Goal: Find specific page/section: Find specific page/section

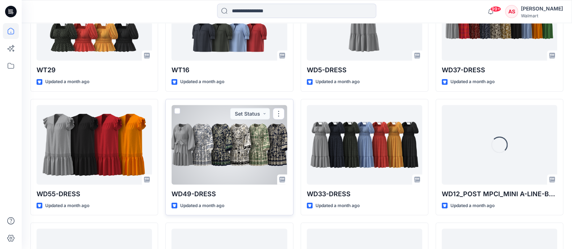
scroll to position [2230, 0]
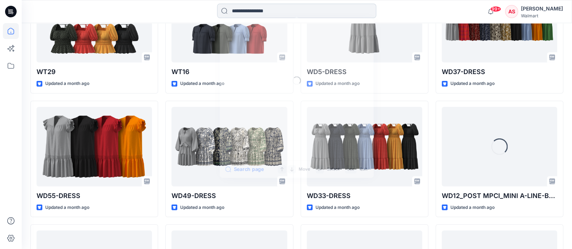
click at [248, 5] on input at bounding box center [296, 11] width 159 height 14
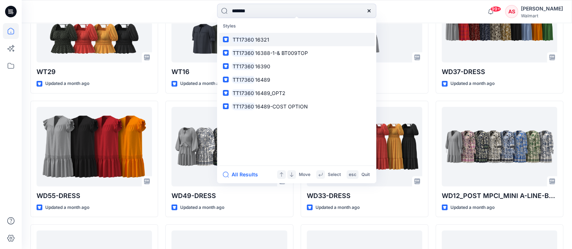
type input "*******"
click at [262, 39] on span "16321" at bounding box center [262, 40] width 14 height 6
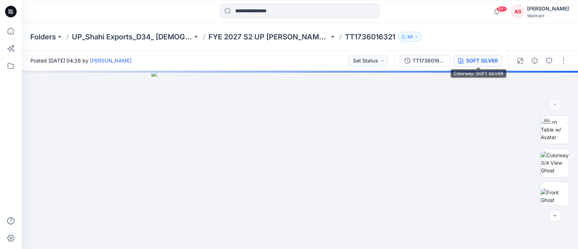
click at [480, 59] on div "SOFT SILVER" at bounding box center [482, 61] width 32 height 8
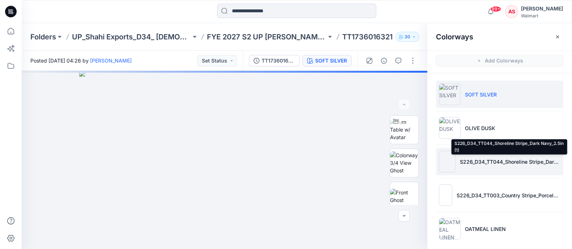
click at [482, 160] on p "S226_D34_TT044_Shoreline Stripe_Dark Navy_2.5in (1)" at bounding box center [509, 162] width 101 height 8
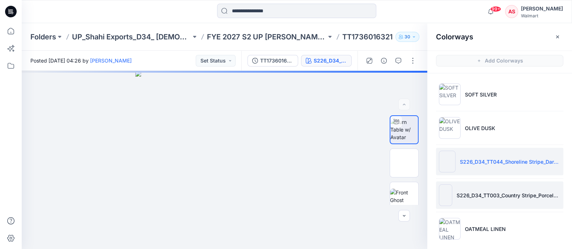
scroll to position [4, 0]
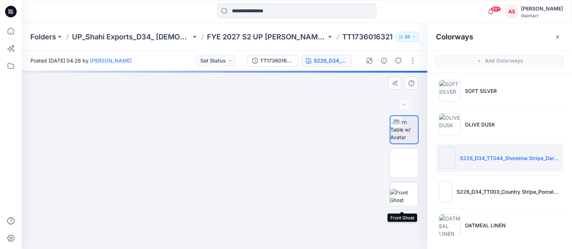
click at [403, 193] on img at bounding box center [404, 196] width 28 height 15
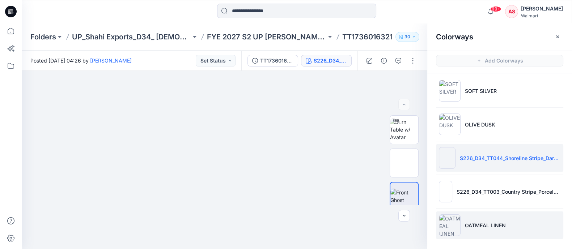
scroll to position [0, 0]
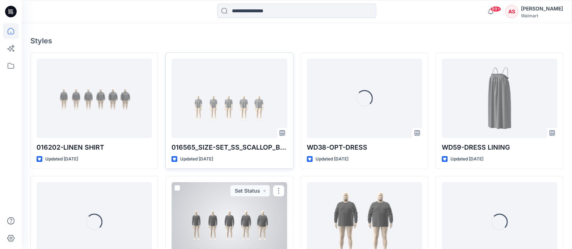
scroll to position [136, 0]
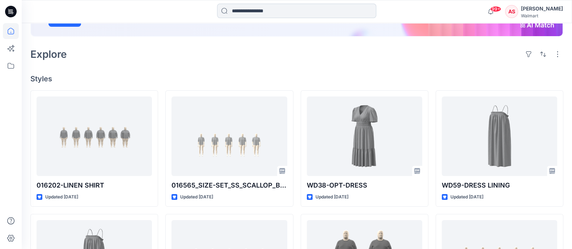
click at [258, 7] on input at bounding box center [296, 11] width 159 height 14
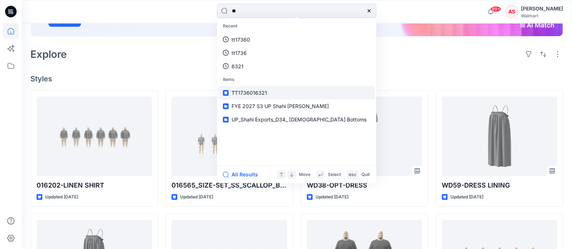
type input "**"
drag, startPoint x: 260, startPoint y: 95, endPoint x: 265, endPoint y: 90, distance: 7.9
click at [260, 95] on p "TT1736016321" at bounding box center [248, 93] width 35 height 8
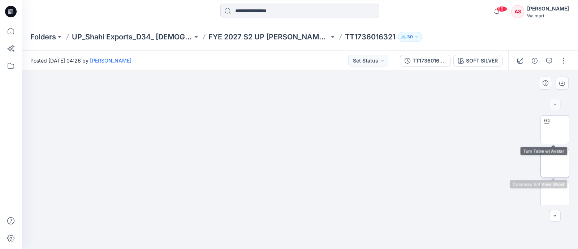
click at [555, 163] on img at bounding box center [555, 163] width 0 height 0
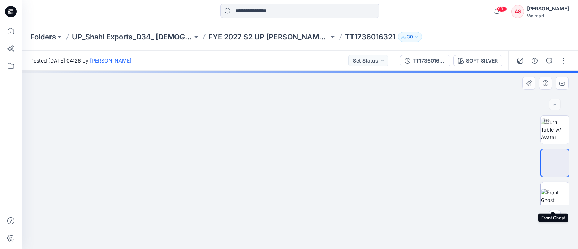
click at [555, 189] on img at bounding box center [555, 196] width 28 height 15
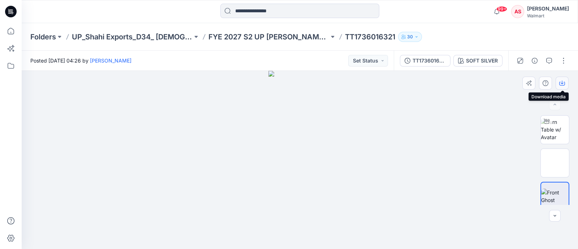
click at [564, 83] on icon "button" at bounding box center [563, 83] width 6 height 6
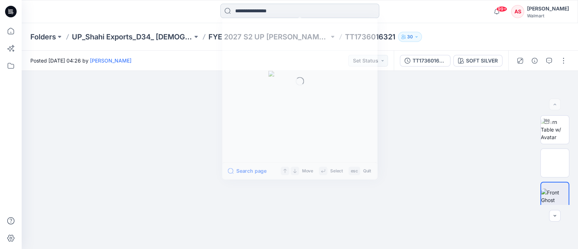
click at [275, 14] on input at bounding box center [300, 11] width 159 height 14
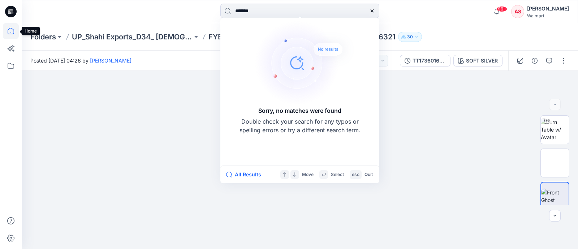
type input "*******"
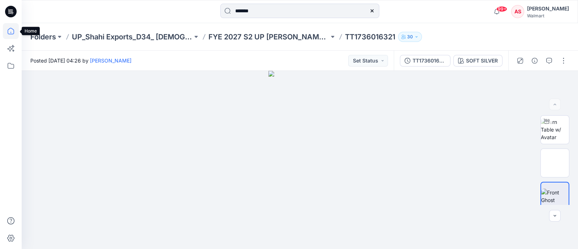
click at [14, 30] on icon at bounding box center [11, 31] width 16 height 16
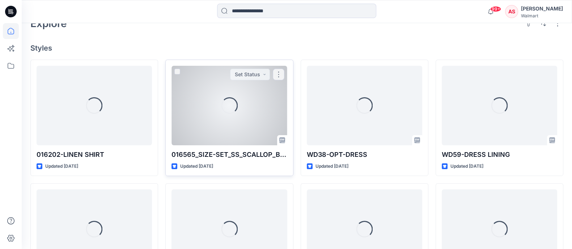
scroll to position [180, 0]
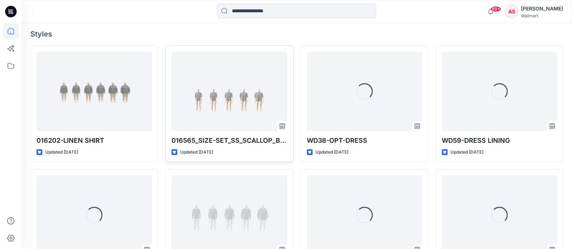
click at [10, 11] on icon at bounding box center [9, 11] width 2 height 0
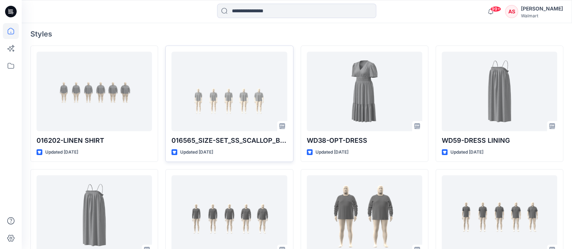
click at [10, 13] on icon at bounding box center [9, 13] width 3 height 0
drag, startPoint x: 11, startPoint y: 65, endPoint x: 18, endPoint y: 69, distance: 8.3
click at [11, 65] on icon at bounding box center [11, 66] width 16 height 16
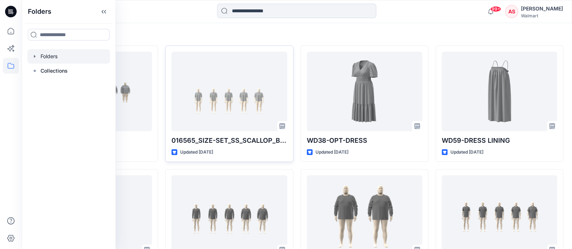
click at [58, 57] on div at bounding box center [68, 56] width 82 height 14
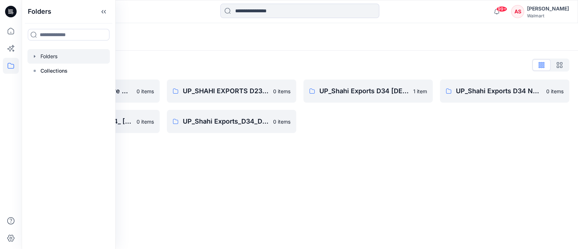
click at [318, 124] on div "UP_Shahi Exports D34 [DEMOGRAPHIC_DATA] Tops 1 item" at bounding box center [368, 107] width 129 height 54
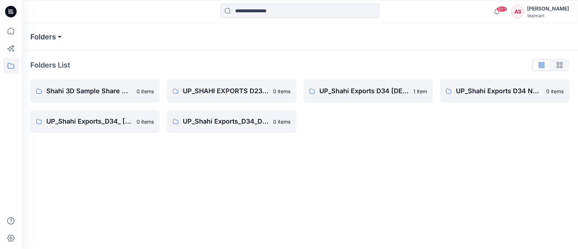
click at [61, 38] on button at bounding box center [59, 37] width 7 height 10
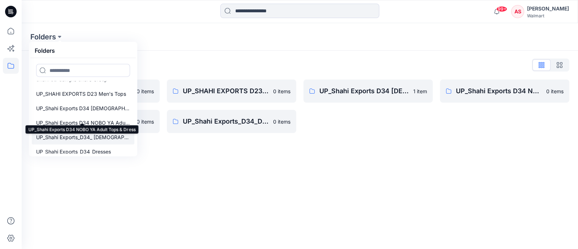
scroll to position [14, 0]
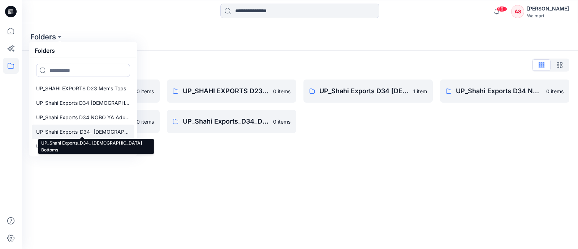
click at [102, 134] on p "UP_Shahi Exports_D34_ [DEMOGRAPHIC_DATA] Bottoms" at bounding box center [83, 132] width 94 height 9
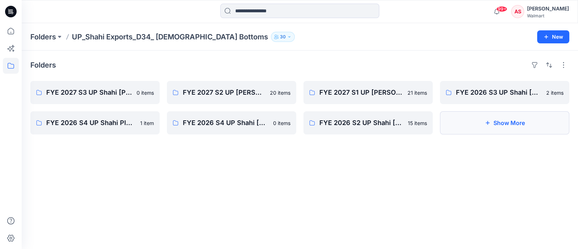
click at [502, 125] on button "Show More" at bounding box center [504, 122] width 129 height 23
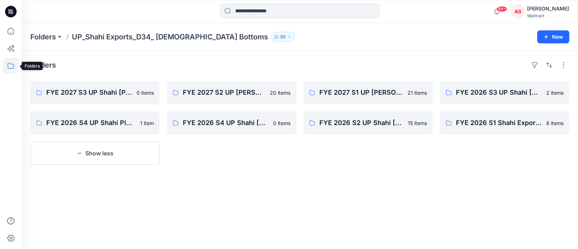
click at [9, 69] on icon at bounding box center [11, 66] width 16 height 16
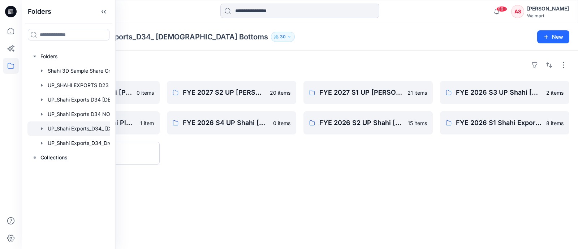
click at [342, 187] on div "Folders FYE 2027 S3 UP Shahi [PERSON_NAME] 0 items FYE 2026 S4 UP Shahi Plus Bo…" at bounding box center [300, 150] width 557 height 198
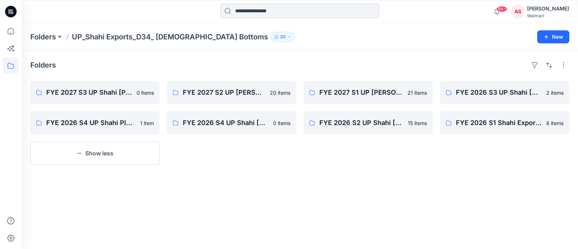
click at [258, 9] on input at bounding box center [300, 11] width 159 height 14
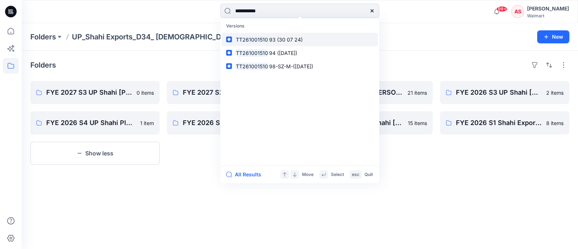
type input "**********"
click at [272, 42] on span "93 (30 07 24)" at bounding box center [286, 40] width 34 height 6
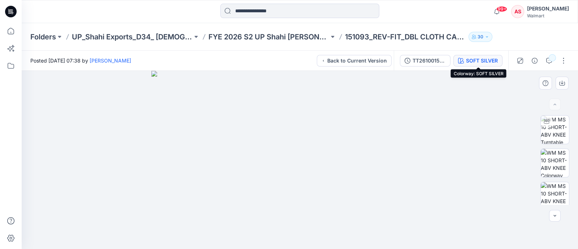
click at [479, 60] on div "SOFT SILVER" at bounding box center [482, 61] width 32 height 8
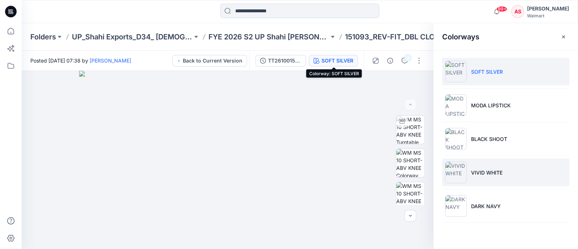
click at [458, 169] on img at bounding box center [456, 173] width 22 height 22
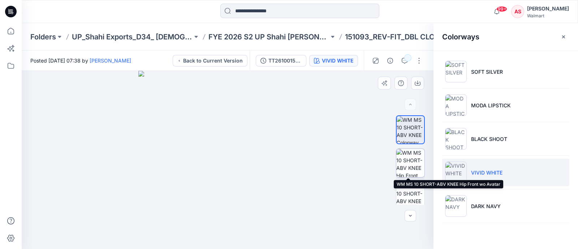
click at [409, 165] on img at bounding box center [411, 163] width 28 height 28
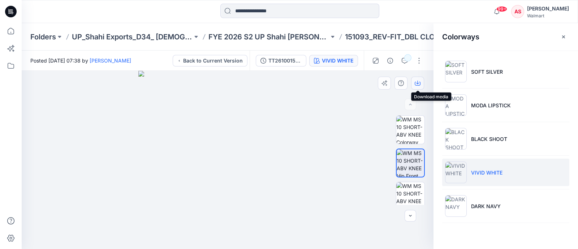
click at [419, 81] on icon "button" at bounding box center [418, 83] width 6 height 6
